Goal: Task Accomplishment & Management: Use online tool/utility

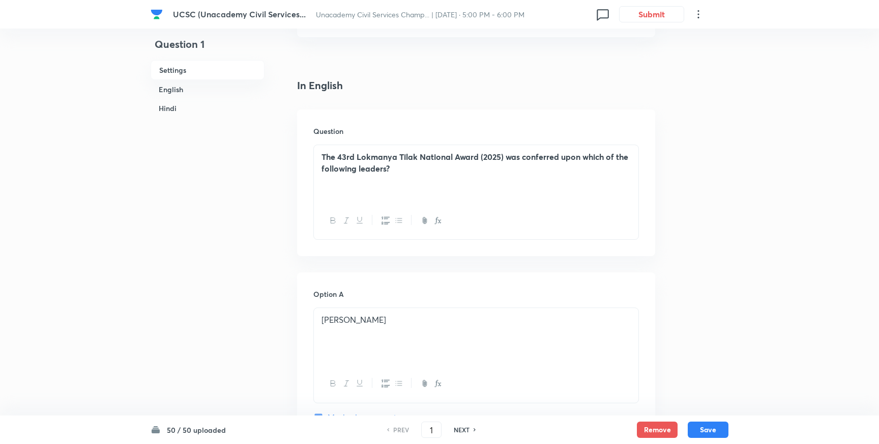
scroll to position [245, 0]
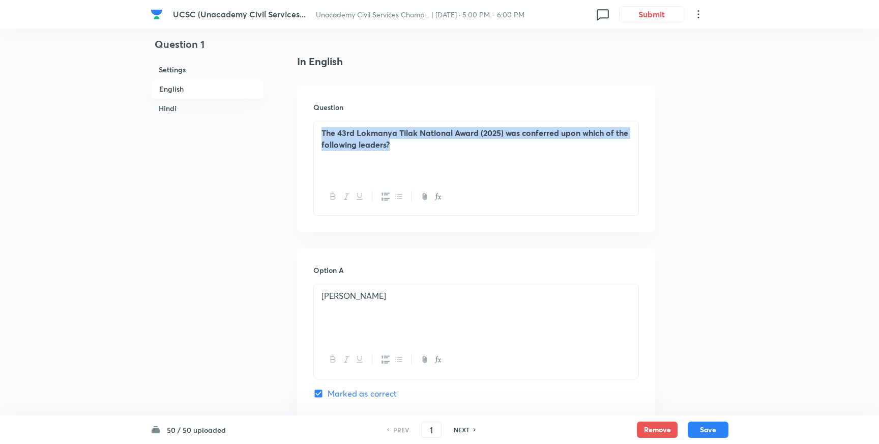
drag, startPoint x: 391, startPoint y: 144, endPoint x: 306, endPoint y: 134, distance: 85.5
click at [306, 134] on div "Question The 43rd Lokmanya Tilak National Award (2025) was conferred upon which…" at bounding box center [476, 158] width 358 height 146
copy strong "The 43rd Lokmanya Tilak National Award (2025) was conferred upon which of the f…"
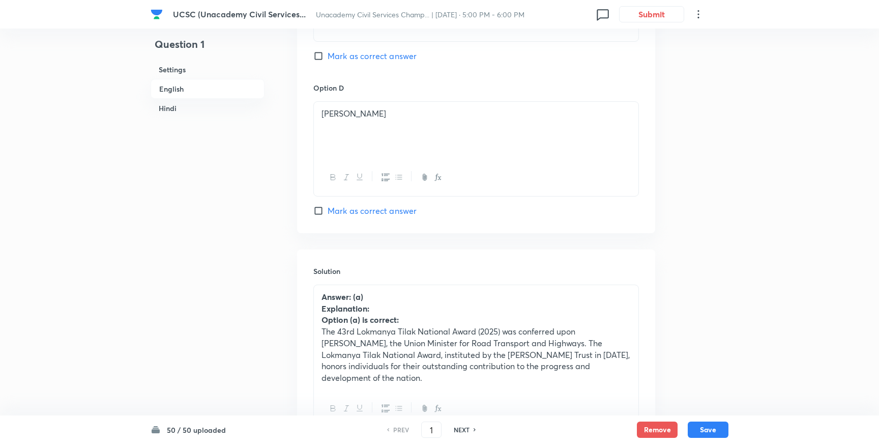
scroll to position [907, 0]
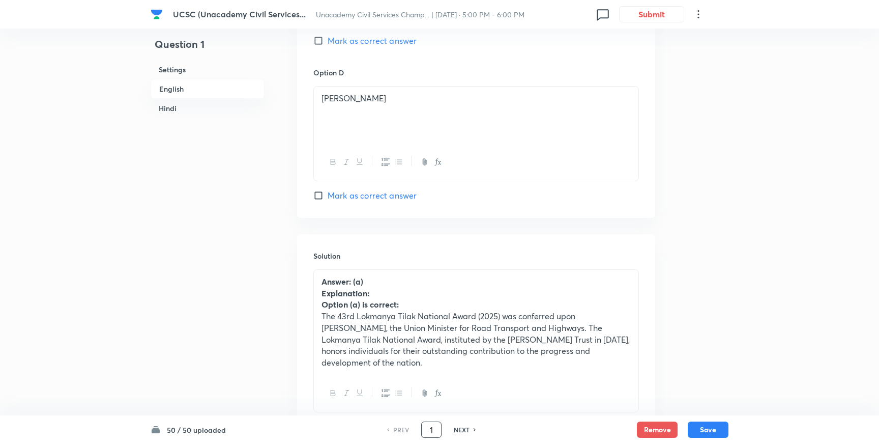
click at [434, 428] on input "1" at bounding box center [431, 430] width 19 height 18
type input "24"
checkbox input "false"
checkbox input "true"
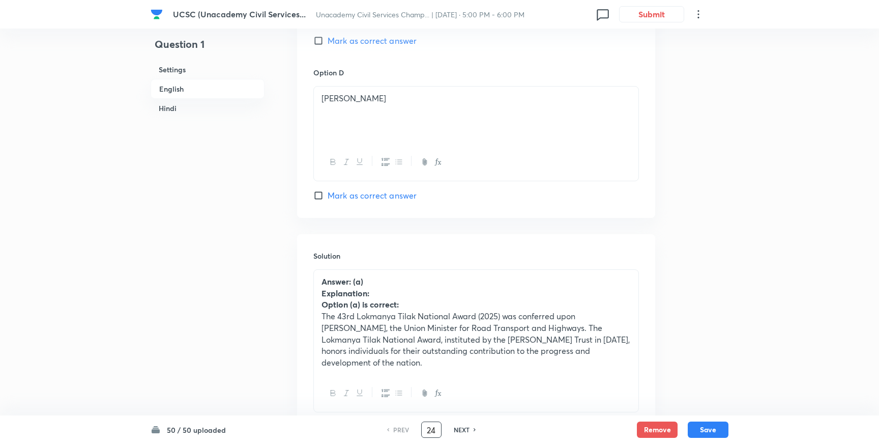
checkbox input "true"
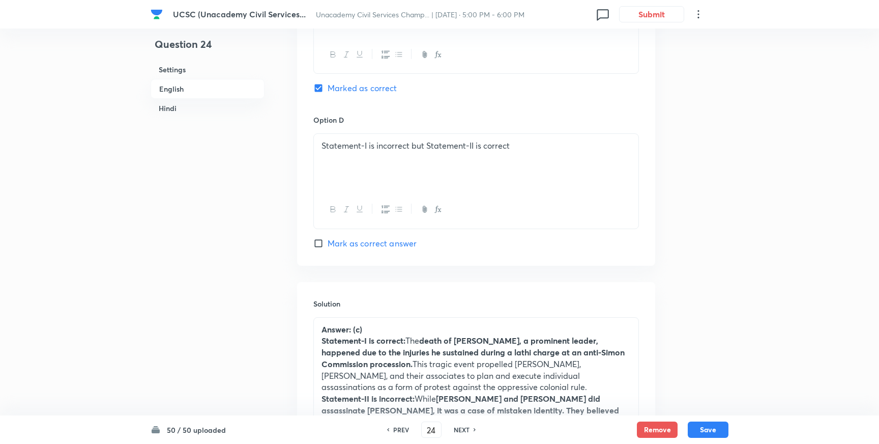
click at [241, 339] on div "Question 24 Settings English Hindi" at bounding box center [208, 437] width 114 height 2592
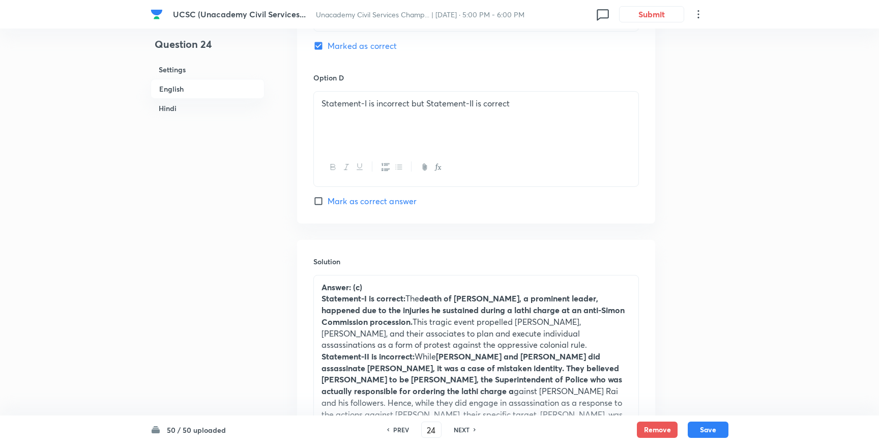
scroll to position [1160, 0]
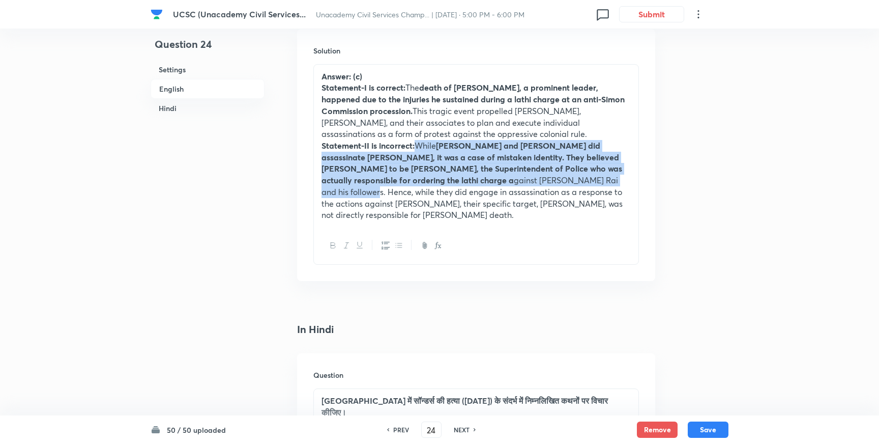
drag, startPoint x: 419, startPoint y: 134, endPoint x: 630, endPoint y: 172, distance: 214.4
click at [630, 172] on p "Statement-II is incorrect: While [PERSON_NAME] and [PERSON_NAME] did assassinat…" at bounding box center [475, 180] width 309 height 81
copy p "While [PERSON_NAME] and [PERSON_NAME] did assassinate [PERSON_NAME], it was a c…"
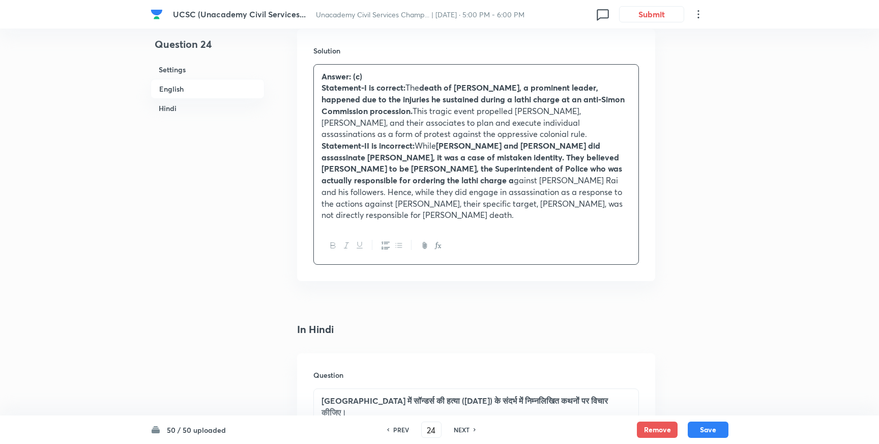
click at [764, 141] on div "UCSC (Unacademy Civil Services... Unacademy Civil Services Champ... | [DATE] · …" at bounding box center [439, 185] width 879 height 2592
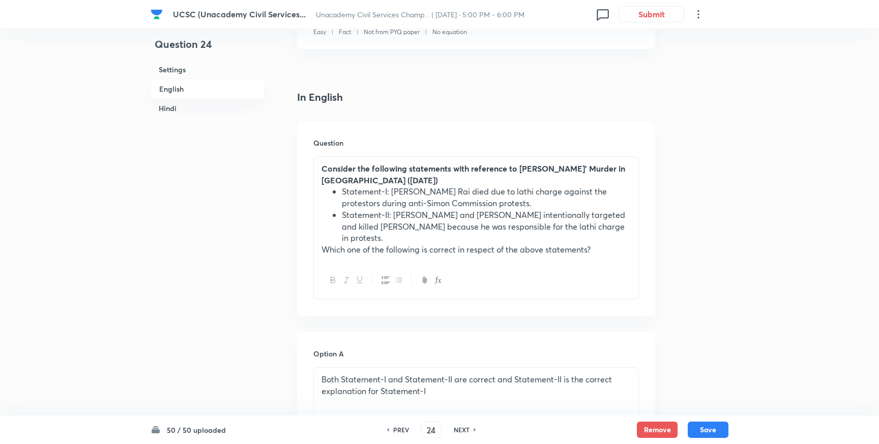
scroll to position [122, 0]
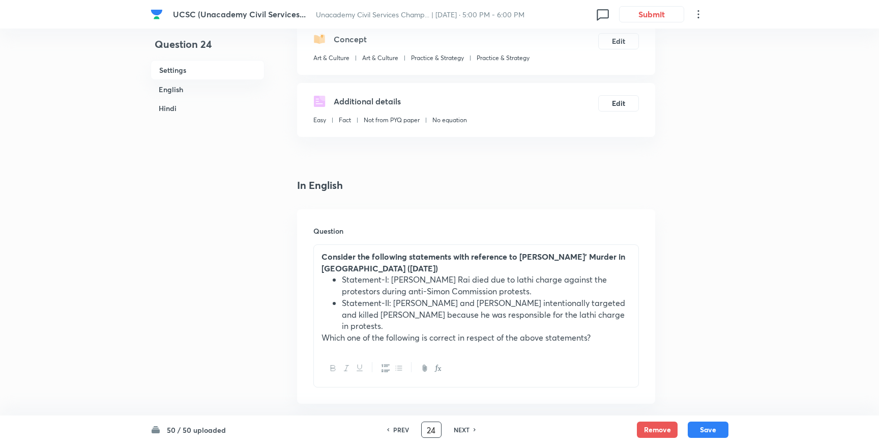
click at [435, 429] on input "24" at bounding box center [431, 430] width 19 height 18
type input "2"
type input "35"
checkbox input "false"
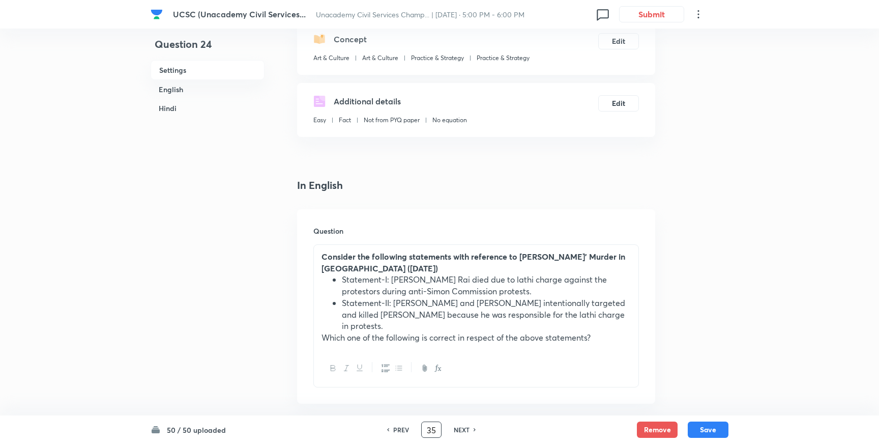
checkbox input "true"
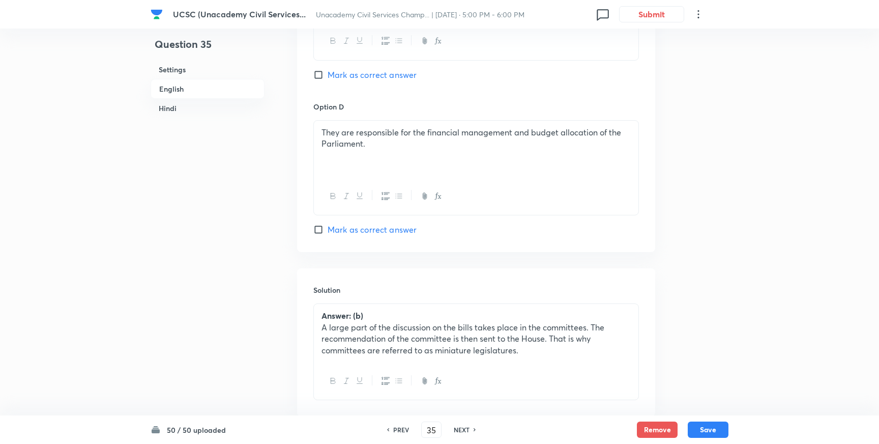
scroll to position [900, 0]
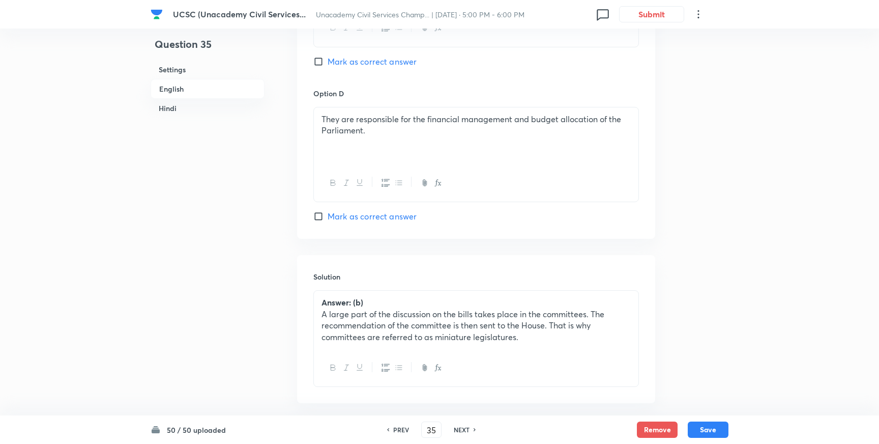
drag, startPoint x: 521, startPoint y: 337, endPoint x: 314, endPoint y: 314, distance: 208.8
click at [314, 314] on div "Answer: (b) A large part of the discussion on the bills takes place in the comm…" at bounding box center [476, 319] width 325 height 58
copy p "A large part of the discussion on the bills takes place in the committees. The …"
click at [733, 290] on div "UCSC (Unacademy Civil Services... Unacademy Civil Services Champ... | [DATE] · …" at bounding box center [439, 311] width 879 height 2324
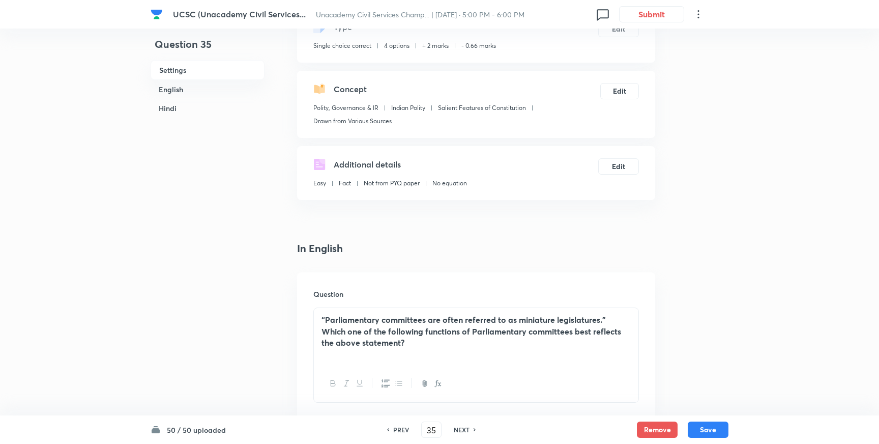
scroll to position [80, 0]
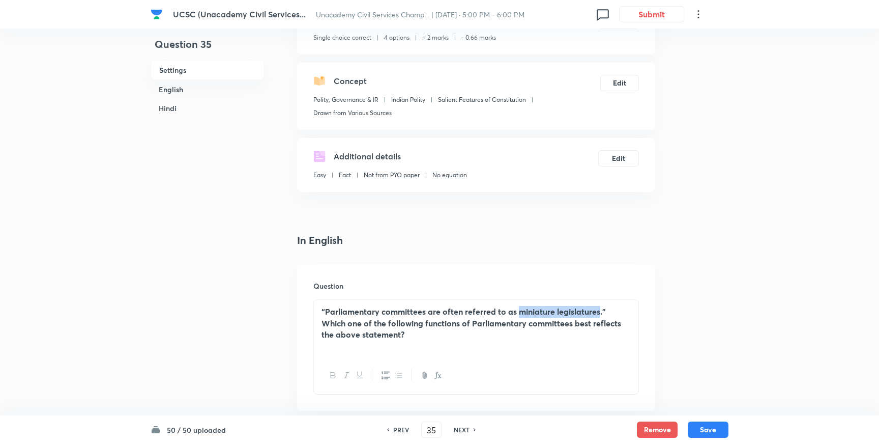
drag, startPoint x: 517, startPoint y: 312, endPoint x: 599, endPoint y: 313, distance: 81.9
click at [599, 313] on strong "“Parliamentary committees are often referred to as miniature legislatures.” Whi…" at bounding box center [471, 323] width 300 height 34
copy strong "miniature legislatures"
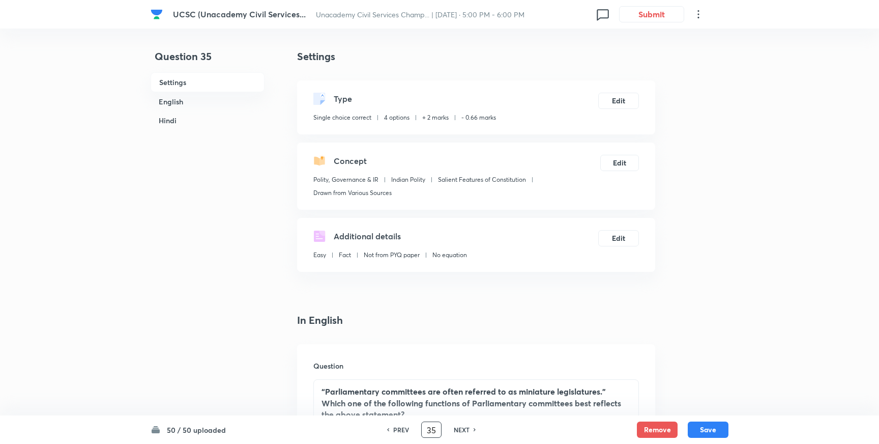
click at [436, 428] on input "35" at bounding box center [431, 430] width 19 height 18
type input "3"
type input "28"
checkbox input "false"
checkbox input "true"
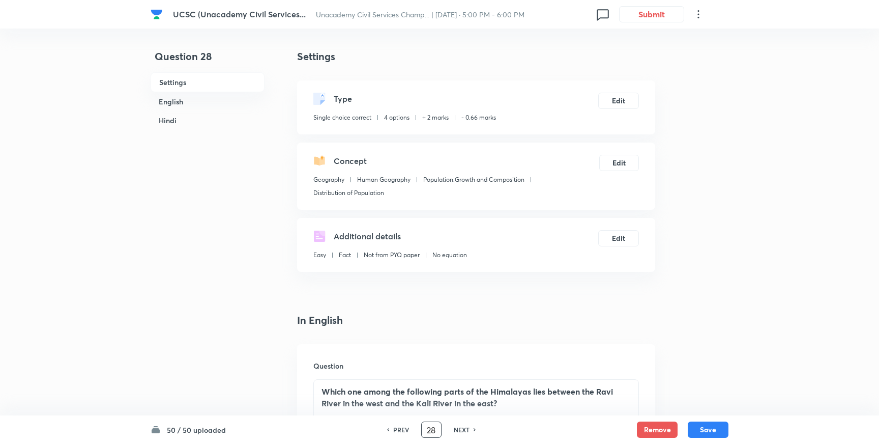
checkbox input "false"
checkbox input "true"
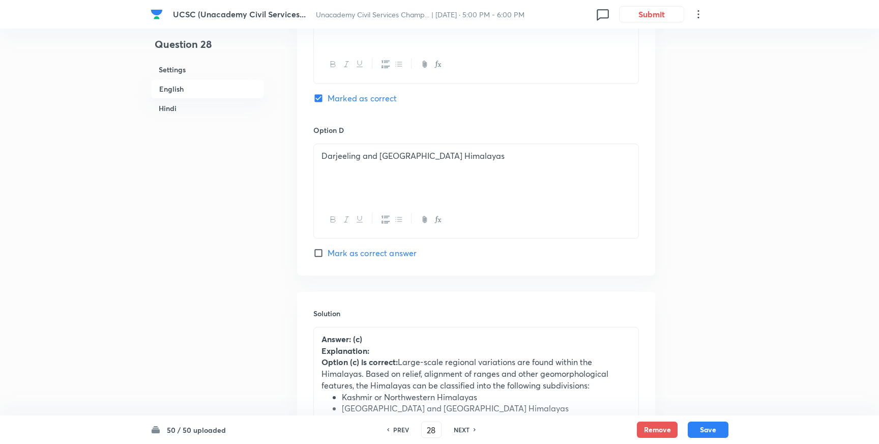
scroll to position [544, 0]
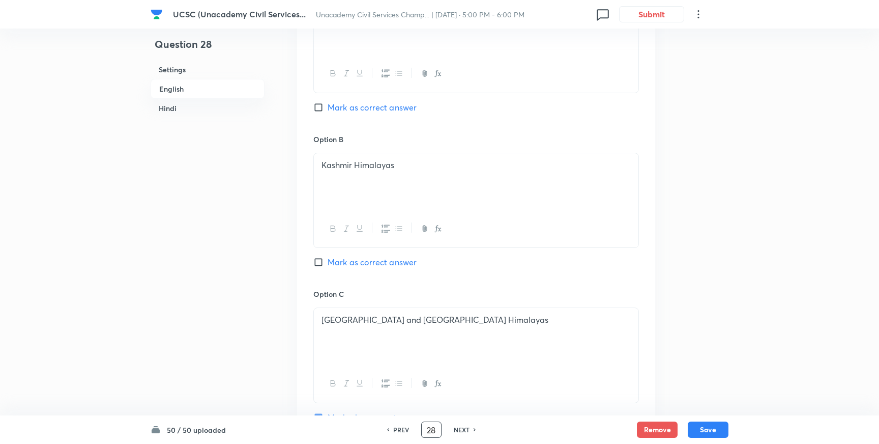
click at [436, 433] on input "28" at bounding box center [431, 430] width 19 height 18
type input "2"
type input "5"
checkbox input "false"
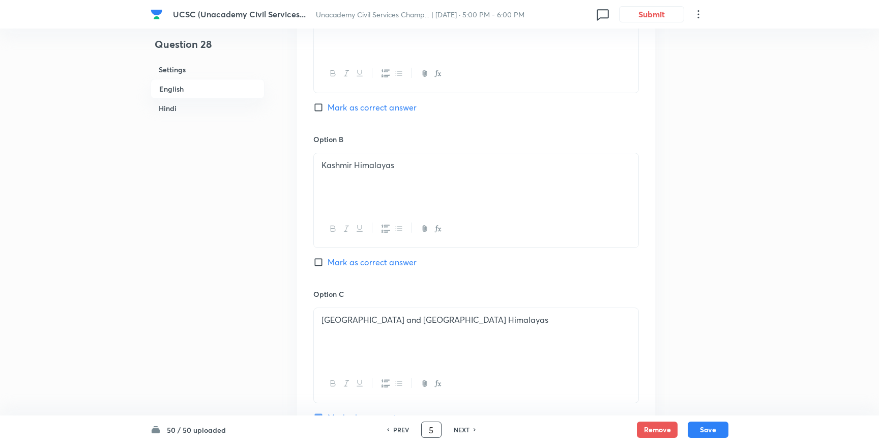
checkbox input "true"
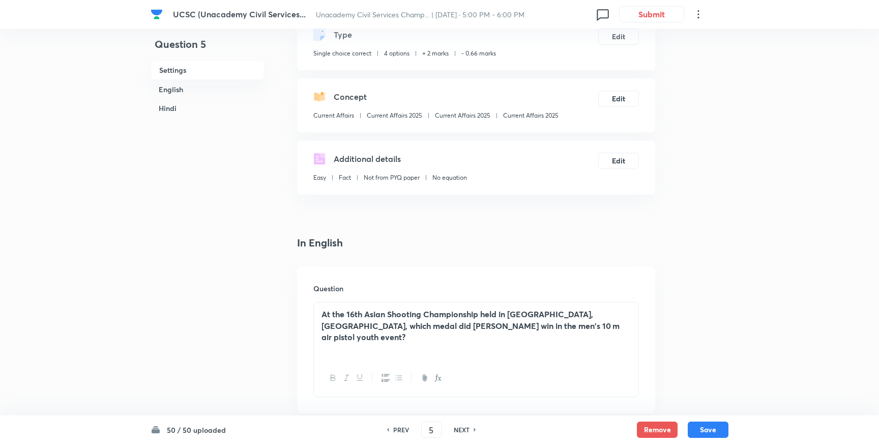
scroll to position [69, 0]
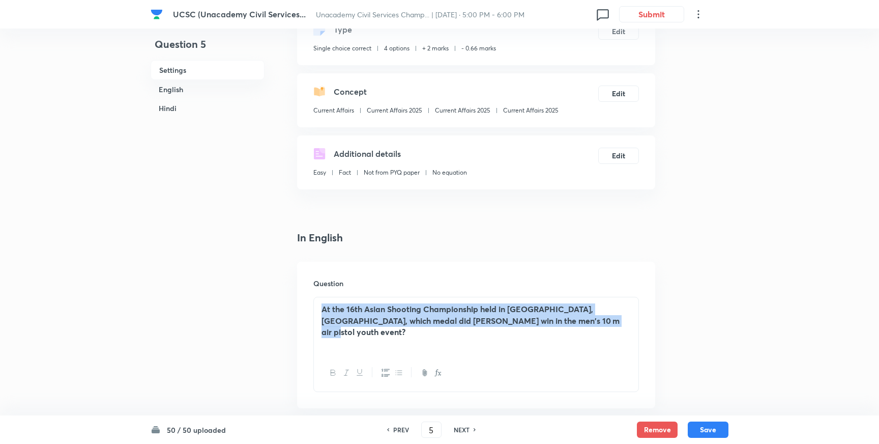
drag, startPoint x: 581, startPoint y: 321, endPoint x: 280, endPoint y: 311, distance: 300.8
copy strong "At the 16th Asian Shooting Championship held in [GEOGRAPHIC_DATA], [GEOGRAPHIC_…"
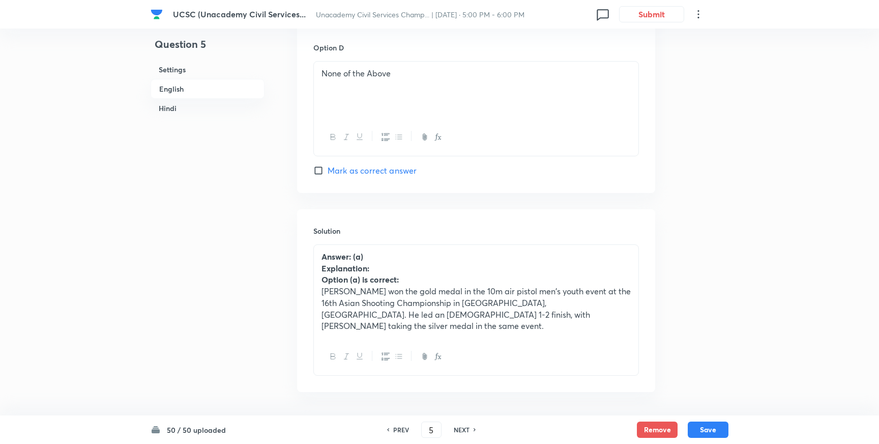
scroll to position [938, 0]
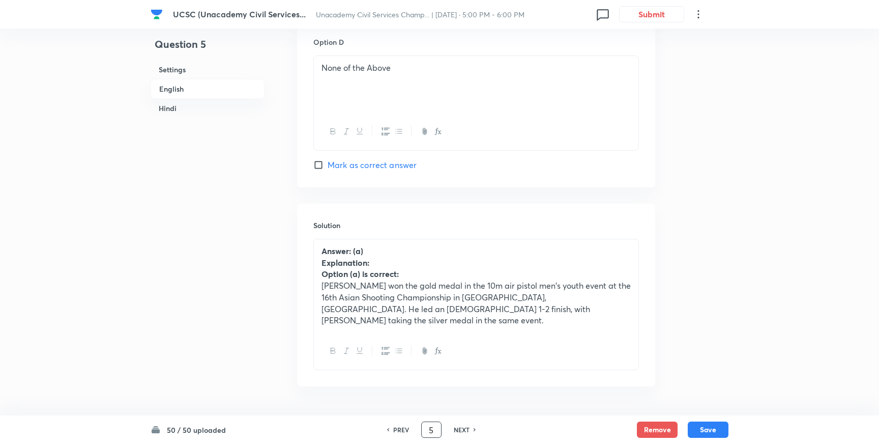
click at [432, 425] on input "5" at bounding box center [431, 430] width 19 height 18
type input "36"
checkbox input "false"
checkbox input "true"
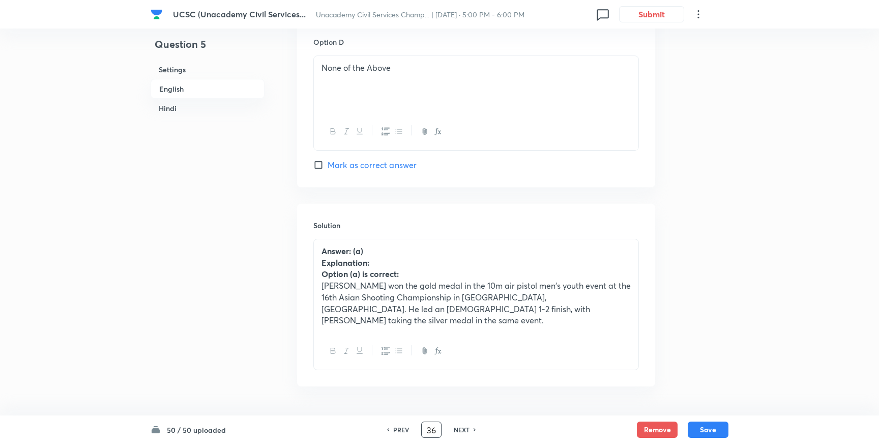
checkbox input "true"
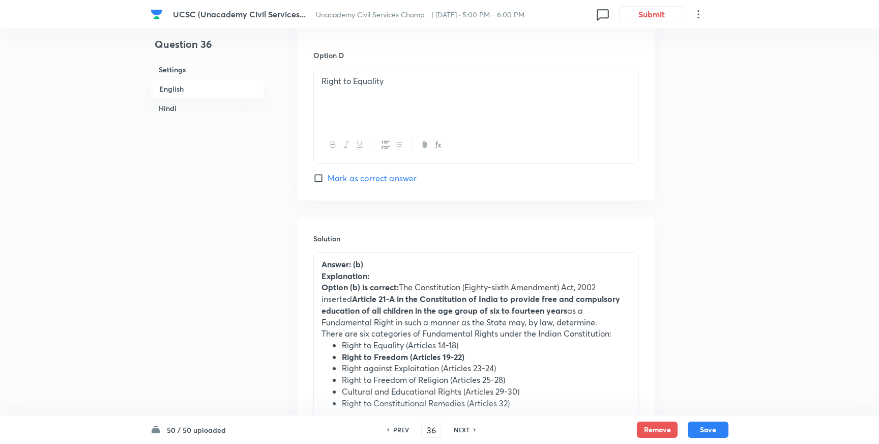
click at [699, 274] on div "Question 36 Settings English Hindi Settings Type Single choice correct 4 option…" at bounding box center [440, 372] width 578 height 2522
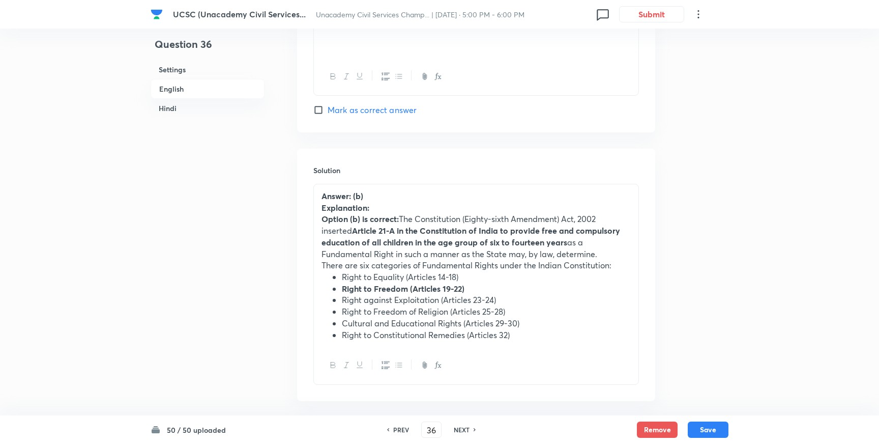
scroll to position [1007, 0]
